Goal: Transaction & Acquisition: Purchase product/service

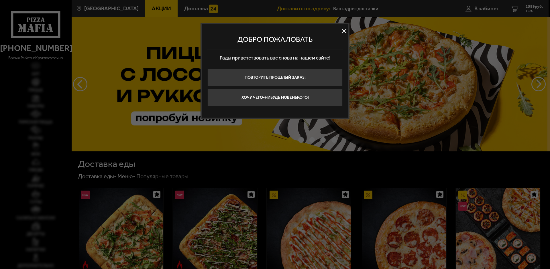
type input "[STREET_ADDRESS]"
click at [344, 32] on button at bounding box center [344, 31] width 9 height 9
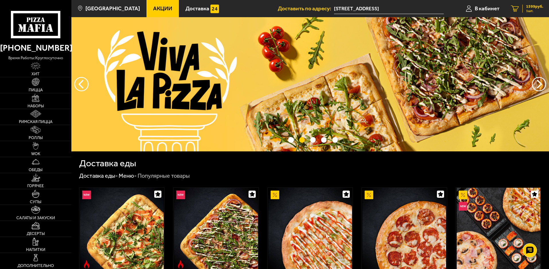
click at [530, 6] on span "1599 руб." at bounding box center [534, 7] width 17 height 4
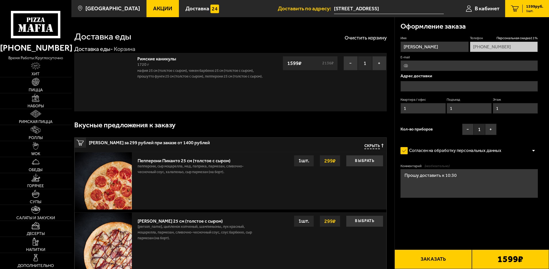
type input "[STREET_ADDRESS]"
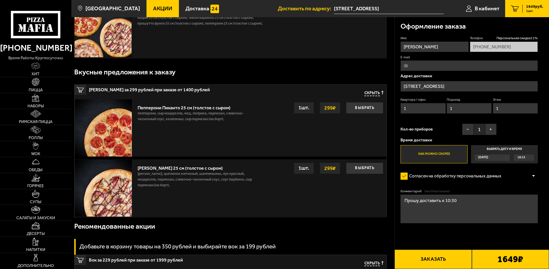
scroll to position [86, 0]
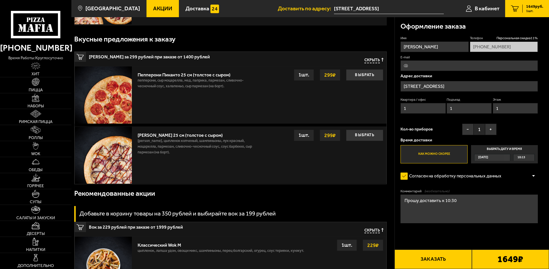
drag, startPoint x: 514, startPoint y: 6, endPoint x: 536, endPoint y: 13, distance: 22.7
click at [514, 7] on icon "1" at bounding box center [515, 8] width 8 height 7
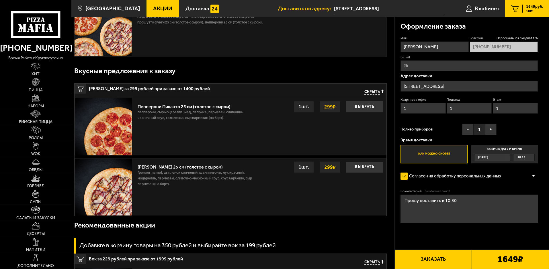
scroll to position [0, 0]
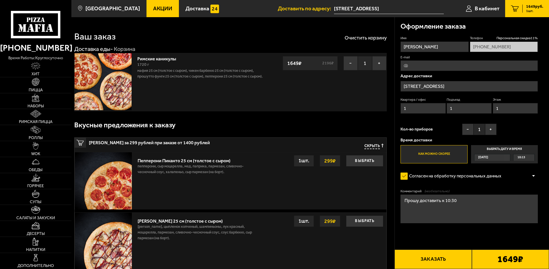
click at [212, 87] on div "Римские каникулы 1720 г Мафия 25 см (толстое с сыром), Чикен Барбекю 25 см (тол…" at bounding box center [200, 82] width 133 height 58
click at [361, 37] on button "Очистить корзину" at bounding box center [365, 37] width 42 height 5
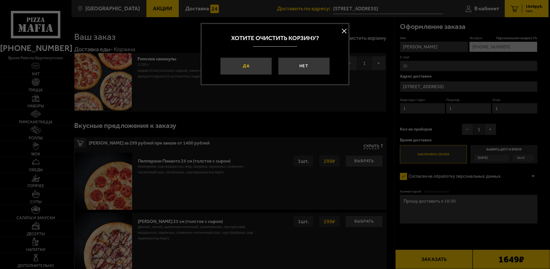
drag, startPoint x: 256, startPoint y: 67, endPoint x: 254, endPoint y: 62, distance: 5.0
click at [255, 64] on button "Да" at bounding box center [246, 66] width 52 height 17
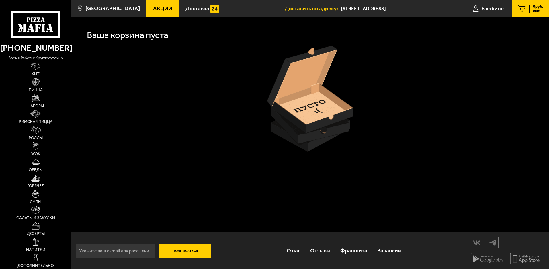
click at [37, 82] on img at bounding box center [36, 82] width 8 height 8
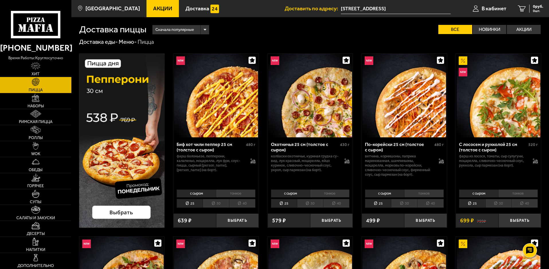
click at [35, 70] on img at bounding box center [35, 66] width 9 height 8
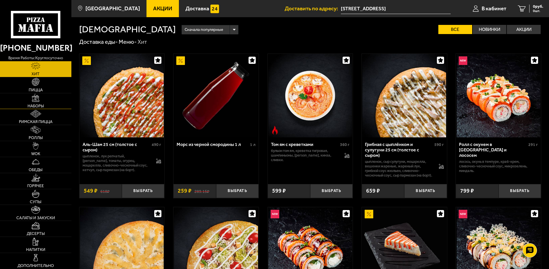
click at [44, 101] on link "Наборы" at bounding box center [35, 101] width 71 height 16
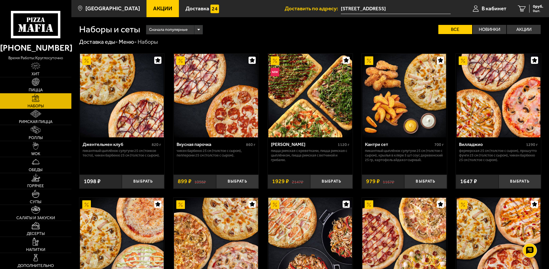
click at [153, 6] on span "Акции" at bounding box center [162, 8] width 19 height 5
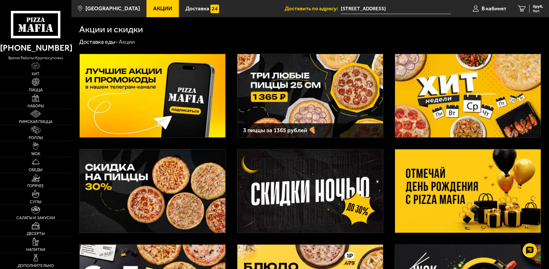
click at [451, 190] on img at bounding box center [468, 191] width 146 height 83
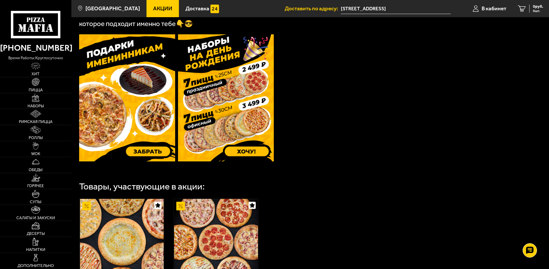
scroll to position [164, 0]
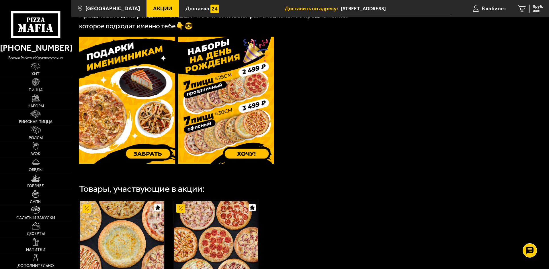
click at [153, 155] on img at bounding box center [127, 100] width 96 height 127
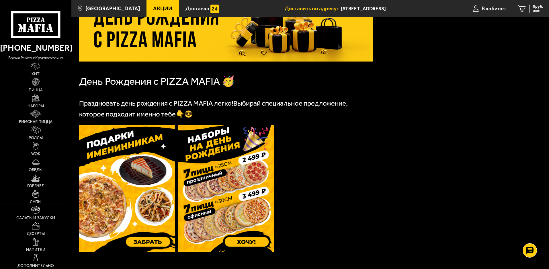
scroll to position [86, 0]
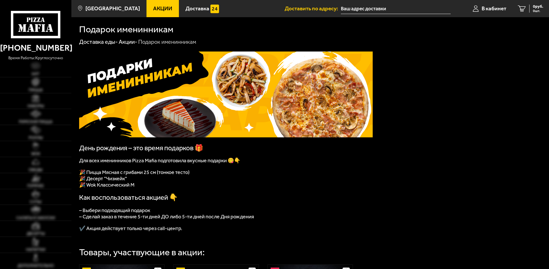
type input "[STREET_ADDRESS]"
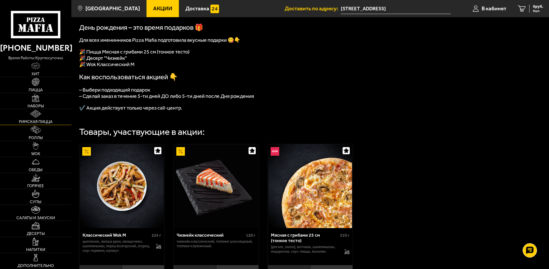
scroll to position [112, 0]
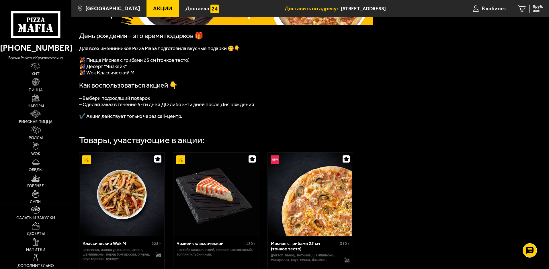
click at [37, 101] on img at bounding box center [36, 98] width 8 height 8
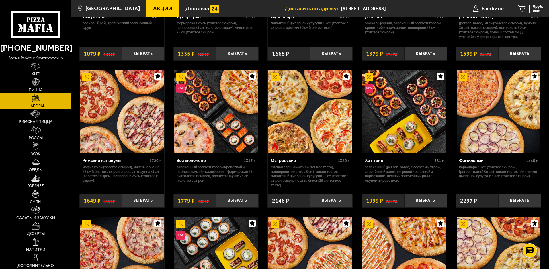
scroll to position [430, 0]
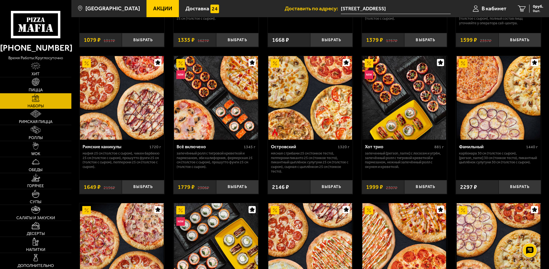
click at [113, 115] on img at bounding box center [122, 98] width 84 height 84
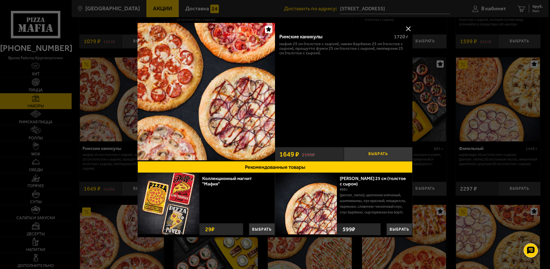
click at [374, 153] on button "Выбрать" at bounding box center [378, 154] width 69 height 14
click at [399, 154] on button "+" at bounding box center [401, 154] width 23 height 14
click at [357, 156] on button "−" at bounding box center [355, 154] width 23 height 14
click at [407, 30] on button at bounding box center [408, 28] width 9 height 9
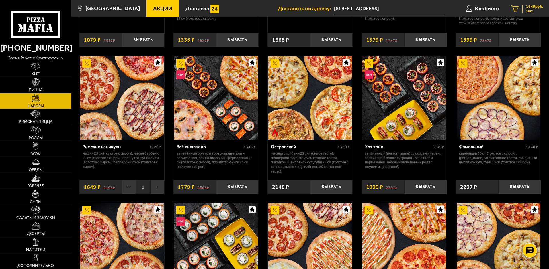
click at [532, 9] on span "1 шт." at bounding box center [534, 10] width 17 height 3
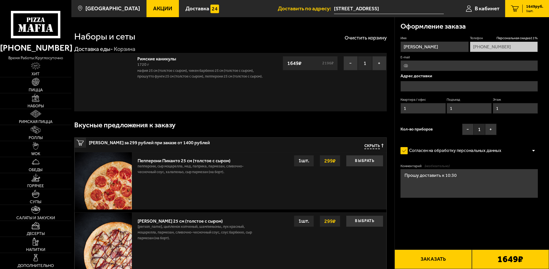
type input "[STREET_ADDRESS]"
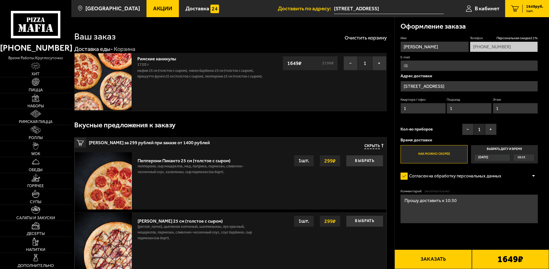
click at [154, 8] on span "Акции" at bounding box center [162, 8] width 19 height 5
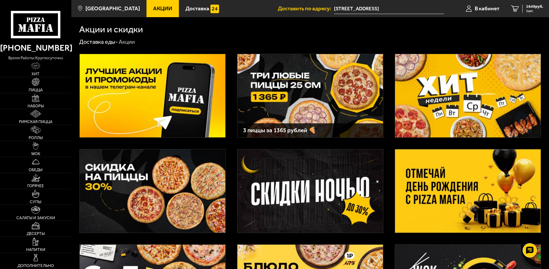
drag, startPoint x: 468, startPoint y: 197, endPoint x: 471, endPoint y: 193, distance: 4.1
click at [468, 196] on img at bounding box center [468, 191] width 146 height 83
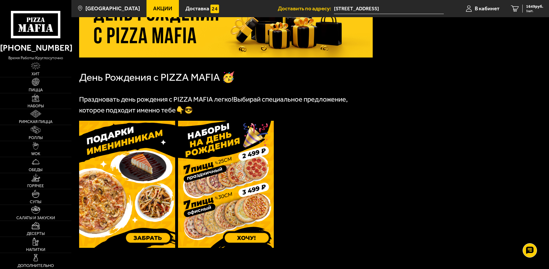
scroll to position [86, 0]
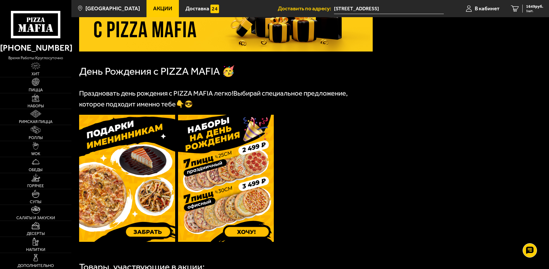
click at [124, 207] on img at bounding box center [127, 178] width 96 height 127
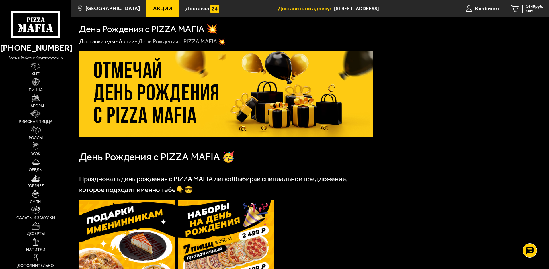
scroll to position [0, 0]
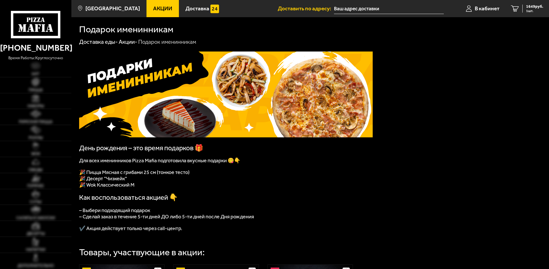
type input "[STREET_ADDRESS]"
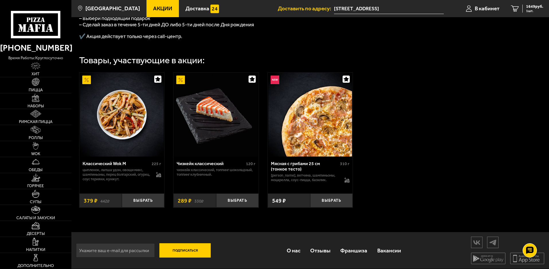
scroll to position [198, 0]
click at [332, 200] on button "Выбрать" at bounding box center [331, 201] width 42 height 14
click at [534, 8] on span "2138 руб." at bounding box center [534, 7] width 17 height 4
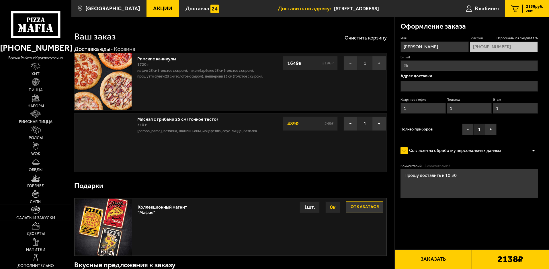
type input "[STREET_ADDRESS]"
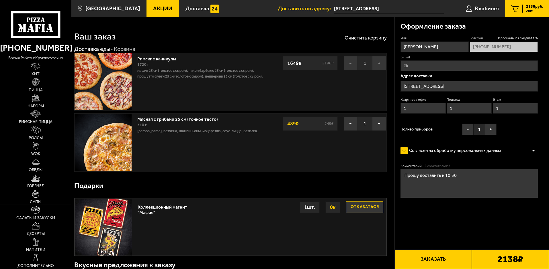
click at [434, 49] on input "[PERSON_NAME]" at bounding box center [434, 47] width 68 height 11
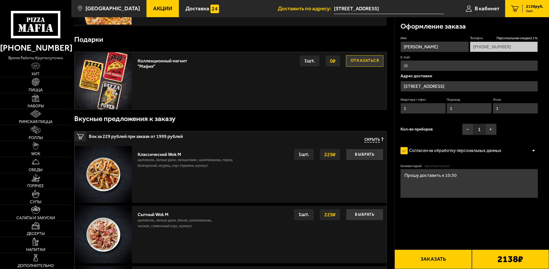
scroll to position [144, 0]
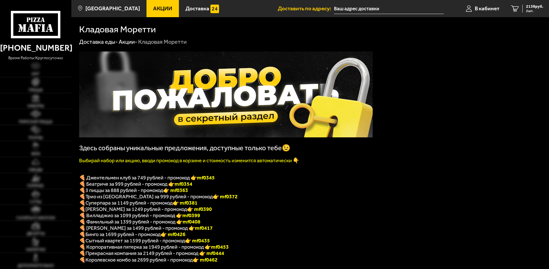
type input "[STREET_ADDRESS]"
click at [154, 7] on span "Акции" at bounding box center [162, 8] width 19 height 5
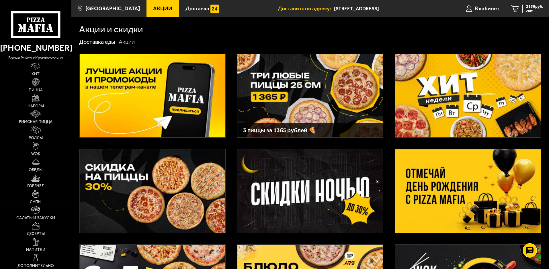
click at [481, 203] on img at bounding box center [468, 191] width 146 height 83
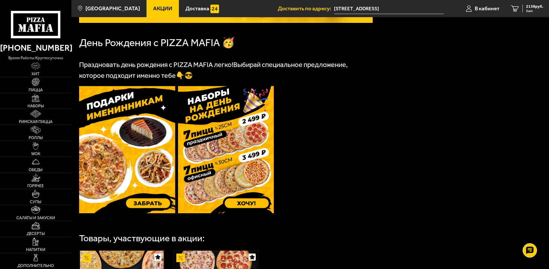
scroll to position [143, 0]
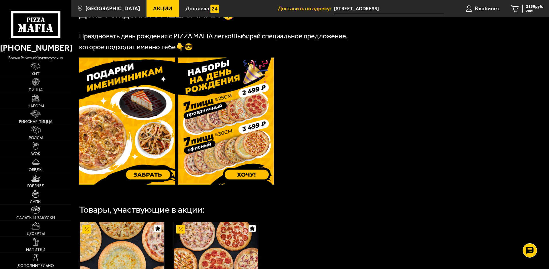
click at [122, 139] on img at bounding box center [127, 121] width 96 height 127
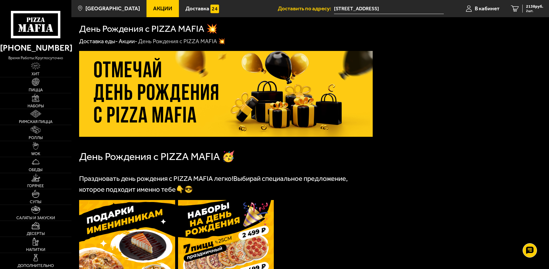
scroll to position [0, 0]
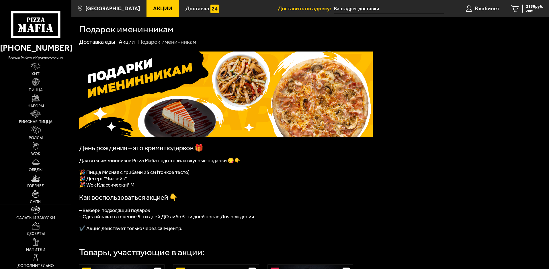
type input "[STREET_ADDRESS]"
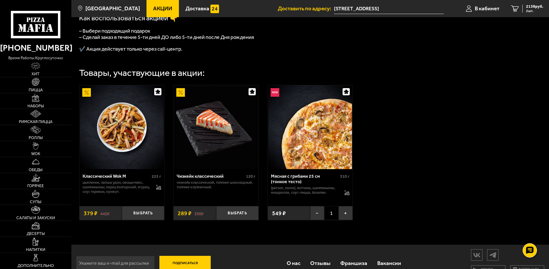
scroll to position [170, 0]
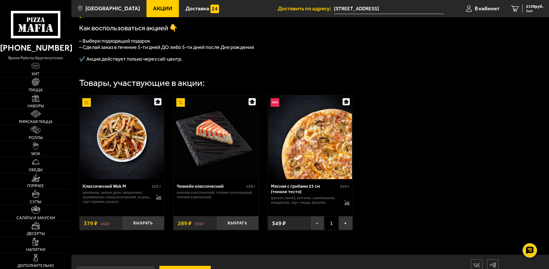
click at [346, 104] on icon "button" at bounding box center [346, 101] width 5 height 5
